Goal: Transaction & Acquisition: Purchase product/service

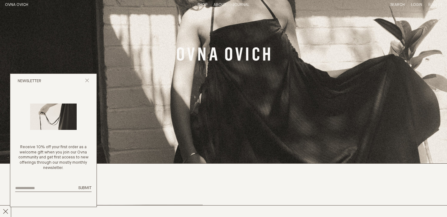
scroll to position [56, 0]
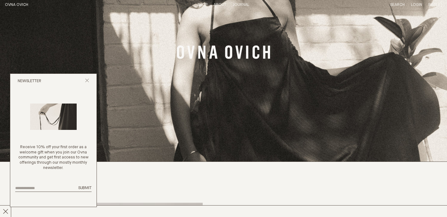
click at [202, 4] on link "Shop" at bounding box center [202, 5] width 10 height 4
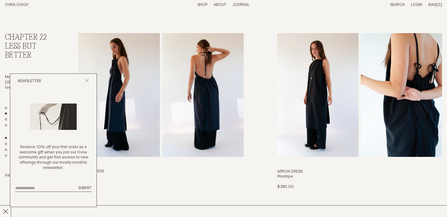
scroll to position [39, 0]
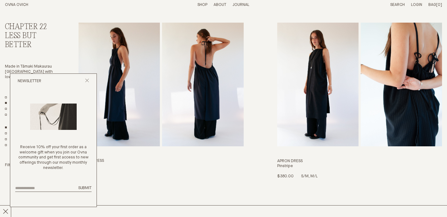
click at [320, 87] on img "Apron Dress" at bounding box center [317, 85] width 81 height 124
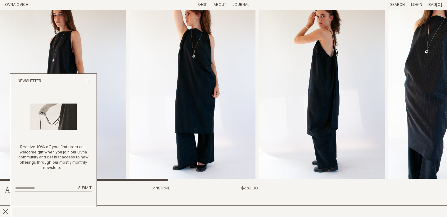
scroll to position [19, 0]
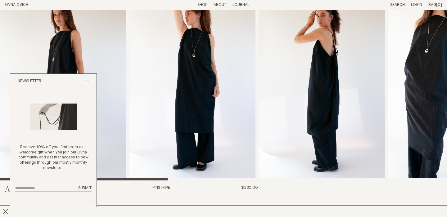
click at [196, 92] on img "2 / 8" at bounding box center [192, 86] width 126 height 190
click at [86, 79] on icon "Close popup" at bounding box center [87, 81] width 4 height 4
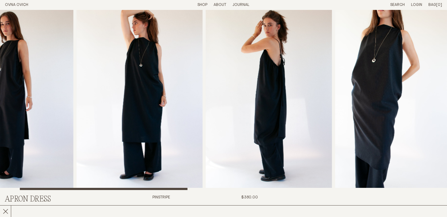
scroll to position [0, 0]
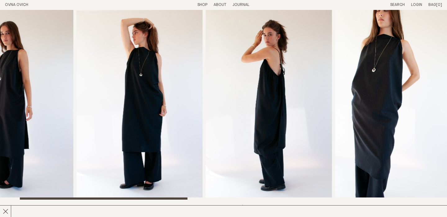
click at [389, 94] on img "4 / 8" at bounding box center [398, 105] width 126 height 190
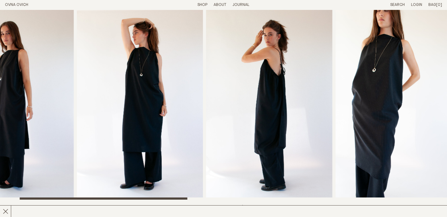
click at [201, 3] on link "Shop" at bounding box center [202, 5] width 10 height 4
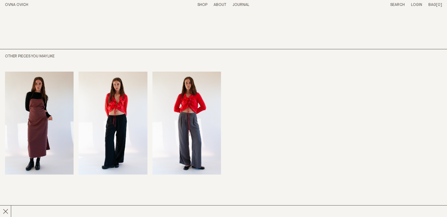
scroll to position [515, 0]
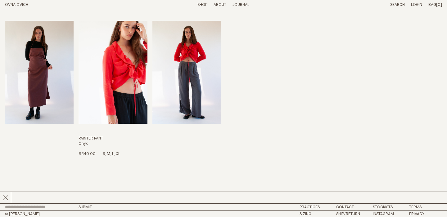
click at [122, 93] on img "Painter Pant" at bounding box center [113, 72] width 69 height 103
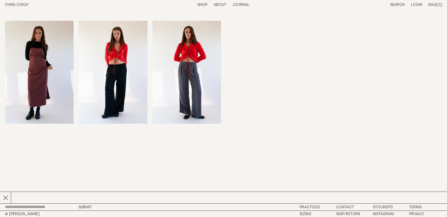
click at [203, 4] on link "Shop" at bounding box center [202, 5] width 10 height 4
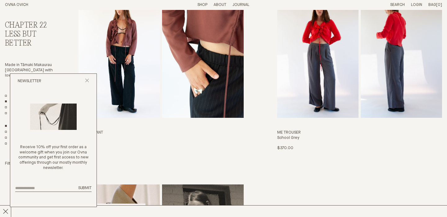
scroll to position [1204, 0]
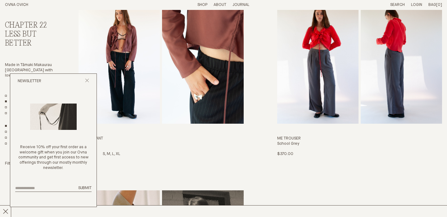
click at [220, 74] on img "Painter Pant" at bounding box center [202, 62] width 81 height 124
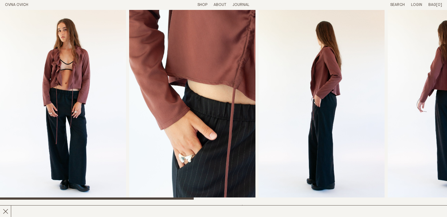
click at [325, 120] on img "3 / 8" at bounding box center [322, 105] width 126 height 190
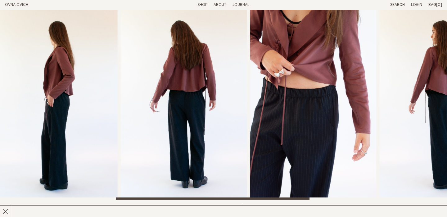
click at [323, 116] on img "5 / 8" at bounding box center [313, 105] width 126 height 190
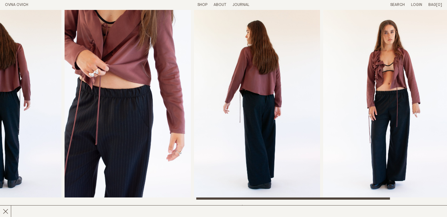
click at [402, 105] on img "7 / 8" at bounding box center [386, 105] width 126 height 190
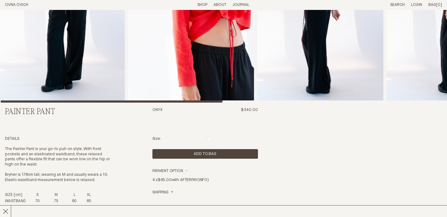
scroll to position [88, 0]
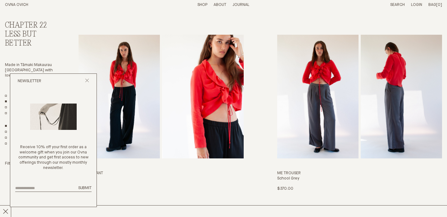
scroll to position [417, 0]
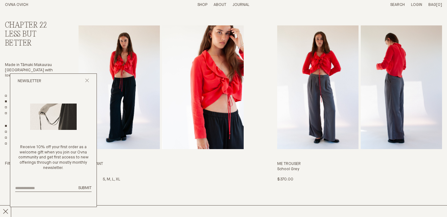
click at [127, 95] on img "Painter Pant" at bounding box center [119, 87] width 81 height 124
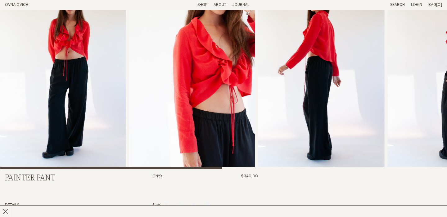
scroll to position [29, 0]
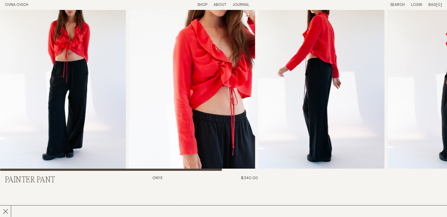
click at [72, 80] on img "1 / 7" at bounding box center [63, 76] width 126 height 190
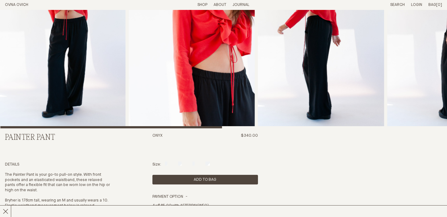
scroll to position [73, 0]
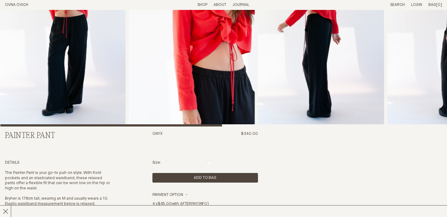
click at [219, 79] on img "2 / 7" at bounding box center [192, 32] width 126 height 190
click at [68, 35] on img "1 / 7" at bounding box center [62, 32] width 126 height 190
